Goal: Information Seeking & Learning: Learn about a topic

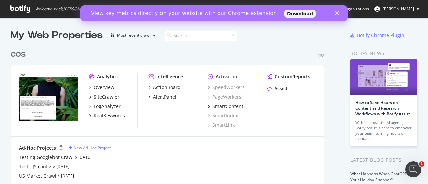
click at [336, 12] on icon "Close" at bounding box center [337, 13] width 4 height 4
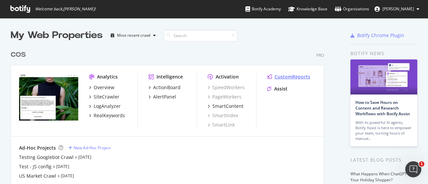
click at [294, 75] on div "CustomReports" at bounding box center [292, 77] width 36 height 7
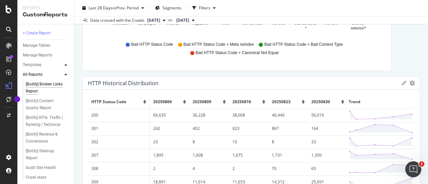
click at [65, 65] on icon at bounding box center [66, 65] width 3 height 4
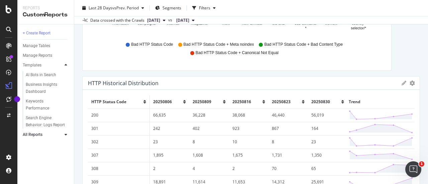
click at [65, 65] on icon at bounding box center [66, 65] width 3 height 4
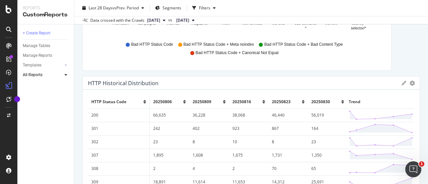
click at [65, 75] on icon at bounding box center [66, 75] width 3 height 4
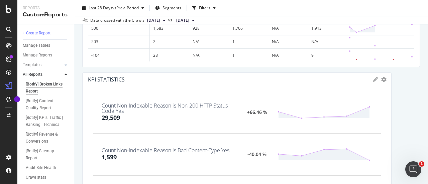
click at [65, 75] on icon at bounding box center [66, 75] width 3 height 4
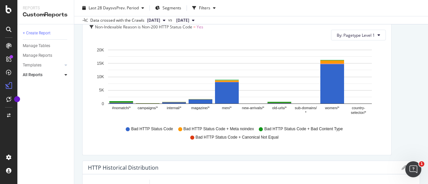
scroll to position [192, 0]
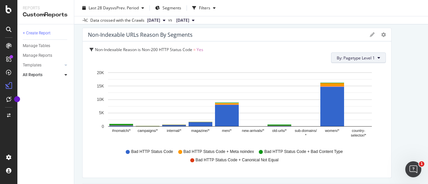
click at [365, 56] on span "By: Pagetype Level 1" at bounding box center [356, 58] width 38 height 6
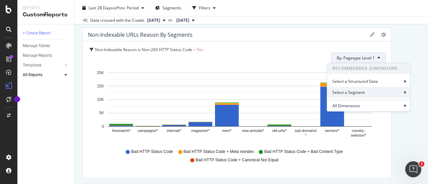
click at [368, 91] on div "Select a Segment" at bounding box center [368, 92] width 83 height 11
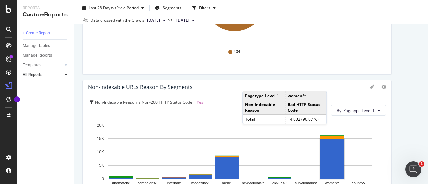
scroll to position [0, 0]
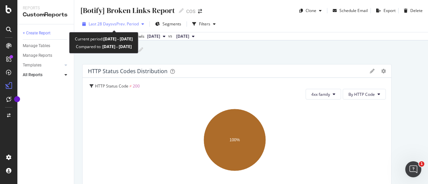
click at [139, 24] on span "vs Prev. Period" at bounding box center [125, 24] width 26 height 6
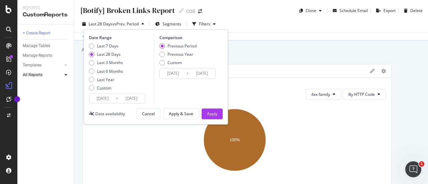
click at [139, 24] on span "vs Prev. Period" at bounding box center [125, 24] width 26 height 6
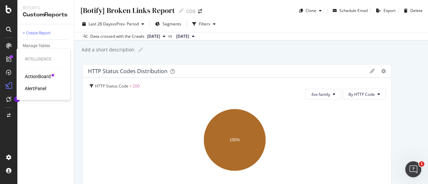
click at [33, 75] on div "ActionBoard" at bounding box center [38, 76] width 26 height 7
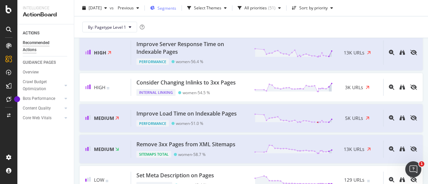
scroll to position [310, 0]
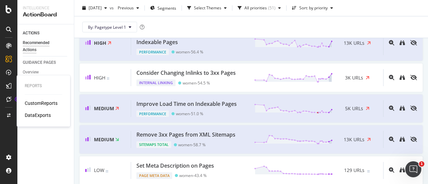
click at [39, 104] on div "CustomReports" at bounding box center [41, 103] width 33 height 7
